Goal: Task Accomplishment & Management: Use online tool/utility

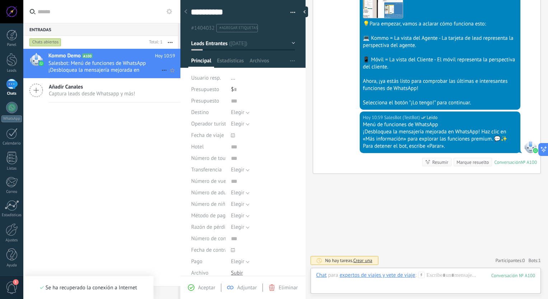
click at [66, 61] on span "Salesbot: Menú de funciones de WhatsApp ¡Desbloquea la mensajería mejorada en W…" at bounding box center [104, 67] width 113 height 14
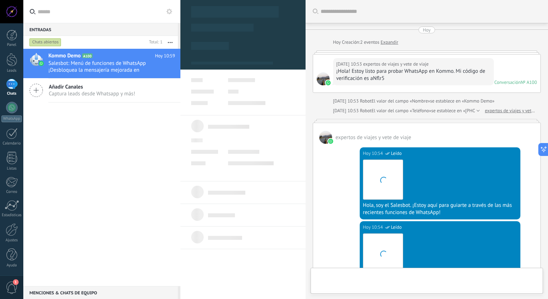
scroll to position [267, 0]
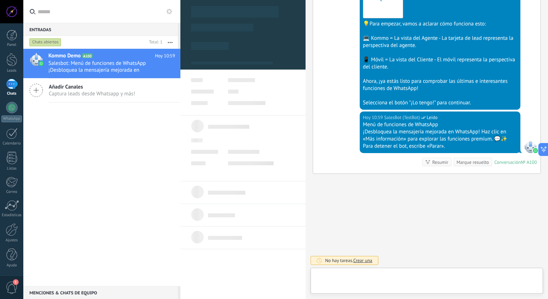
type textarea "**********"
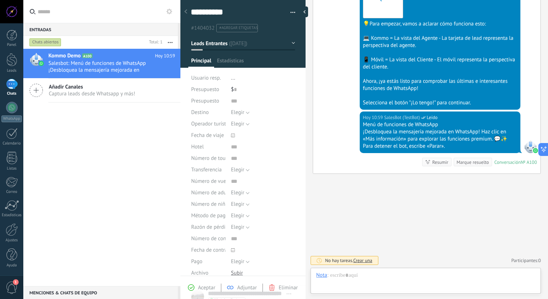
scroll to position [10, 0]
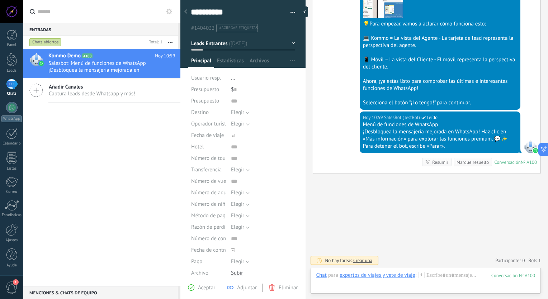
click at [419, 125] on div "Menú de funciones de WhatsApp" at bounding box center [440, 124] width 154 height 7
click at [469, 133] on div "¡Desbloquea la mensajería mejorada en WhatsApp! Haz clic en «Más información» p…" at bounding box center [440, 135] width 154 height 14
click at [11, 111] on div at bounding box center [11, 107] width 11 height 11
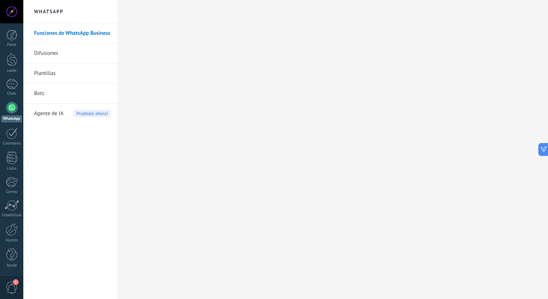
click at [58, 54] on link "Difusiones" at bounding box center [72, 53] width 77 height 20
